Goal: Navigation & Orientation: Find specific page/section

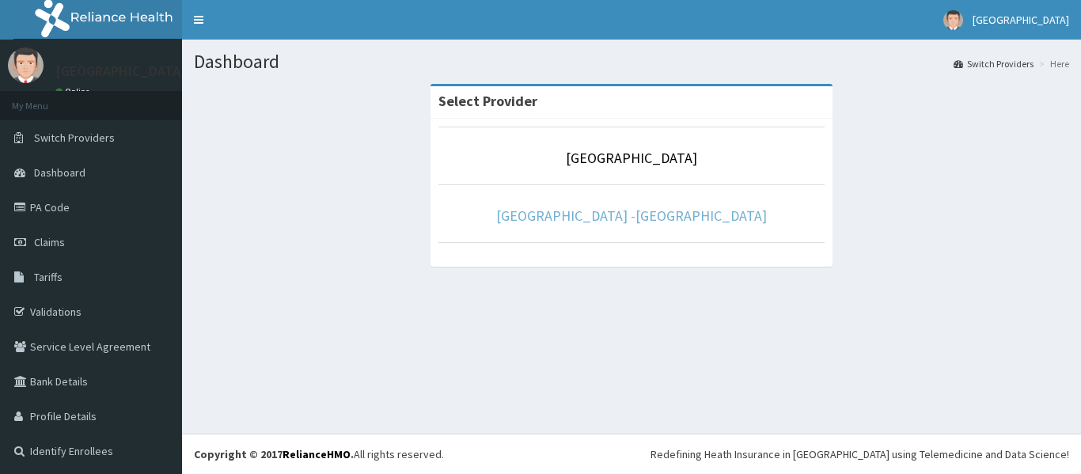
click at [585, 215] on link "[GEOGRAPHIC_DATA] -[GEOGRAPHIC_DATA]" at bounding box center [631, 216] width 271 height 18
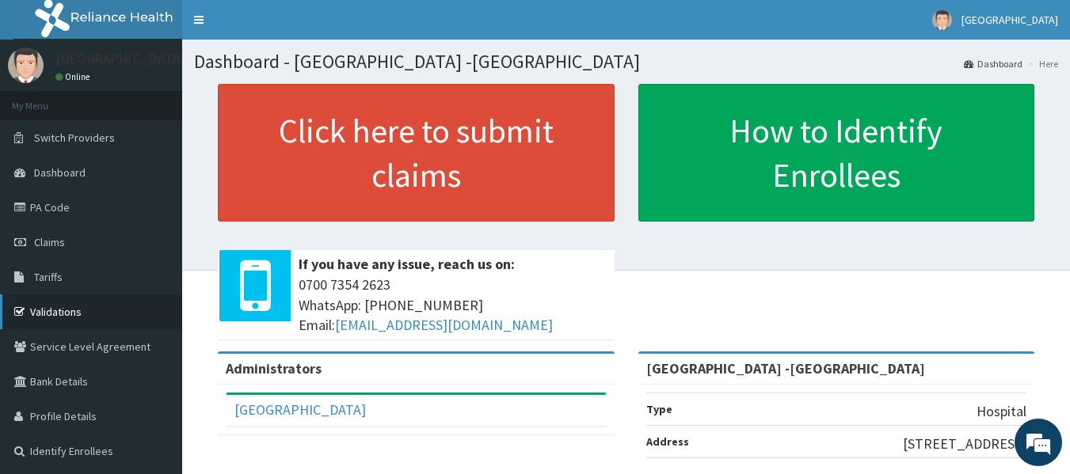
click at [51, 308] on link "Validations" at bounding box center [91, 312] width 182 height 35
